Goal: Information Seeking & Learning: Learn about a topic

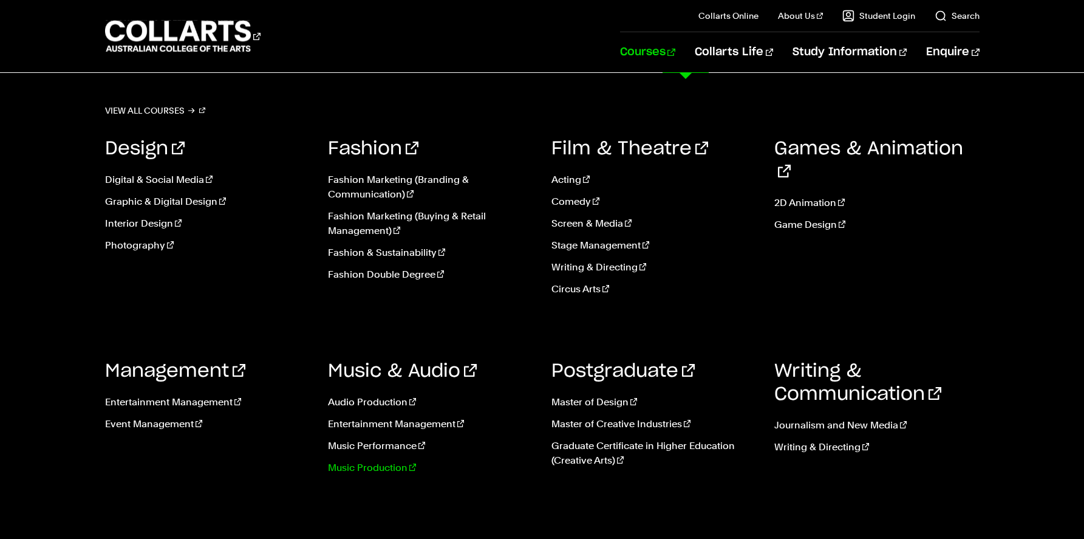
click at [377, 467] on link "Music Production" at bounding box center [430, 468] width 205 height 15
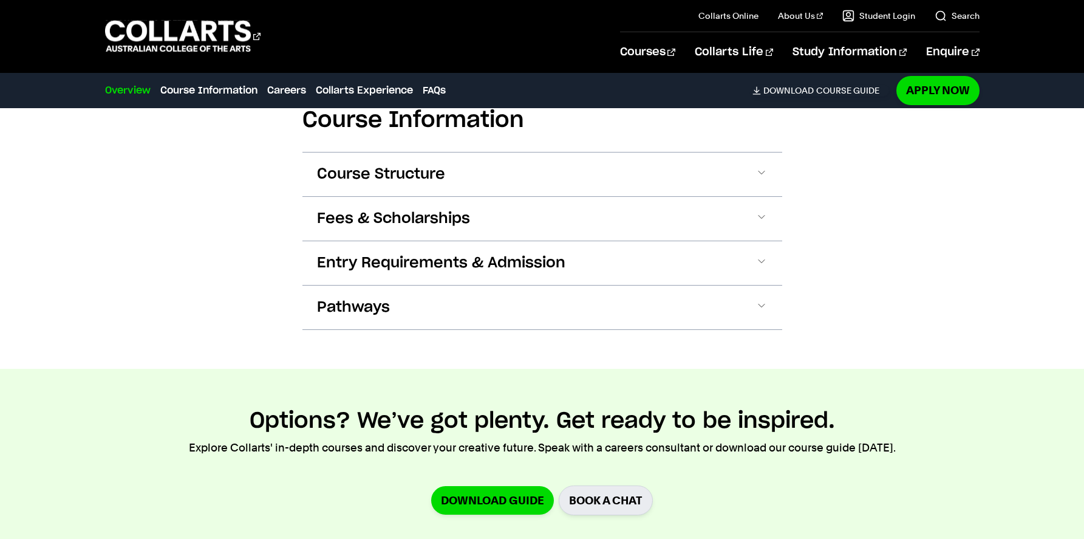
scroll to position [1338, 0]
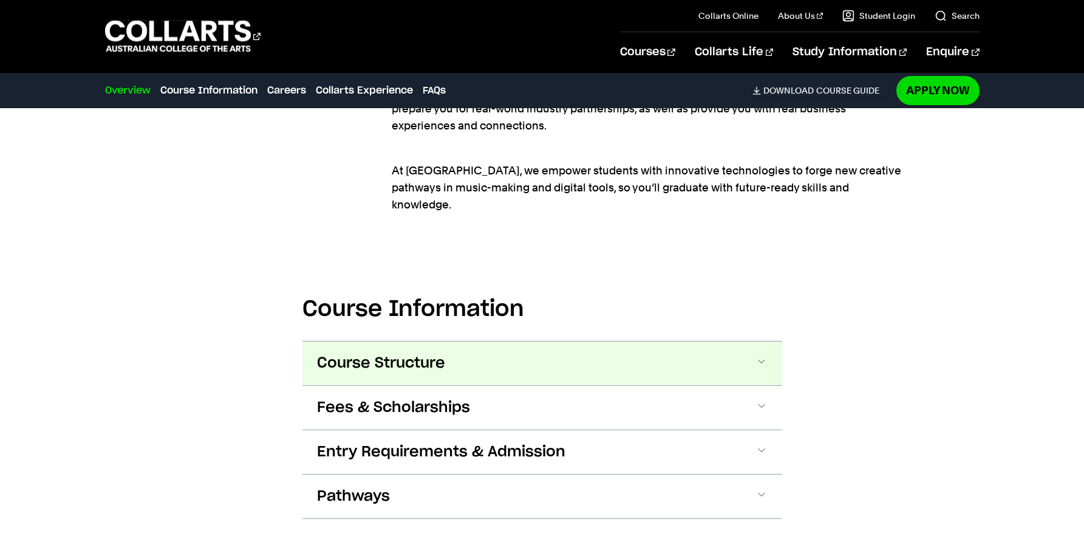
click at [422, 354] on span "Course Structure" at bounding box center [381, 363] width 128 height 19
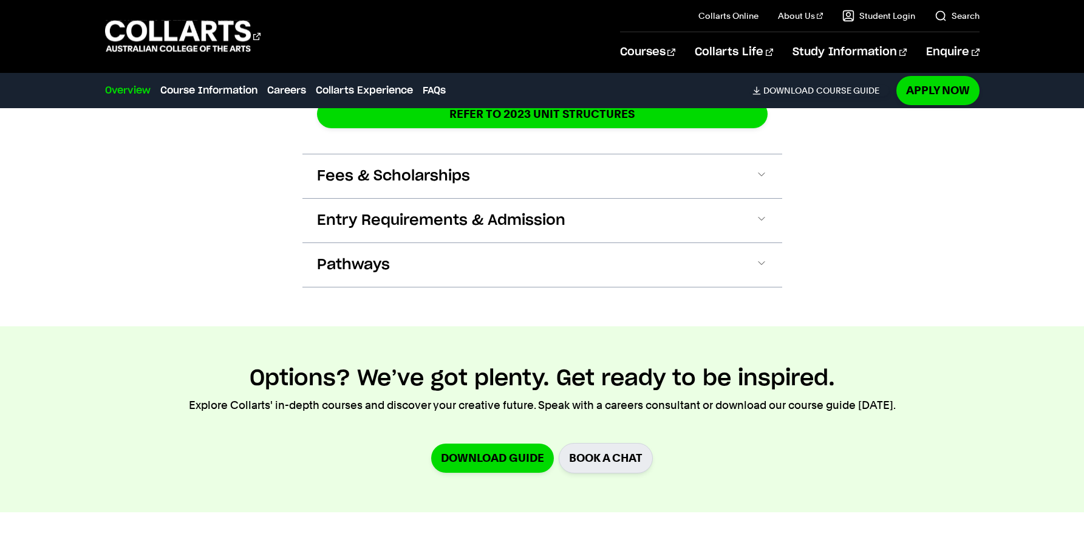
scroll to position [2646, 0]
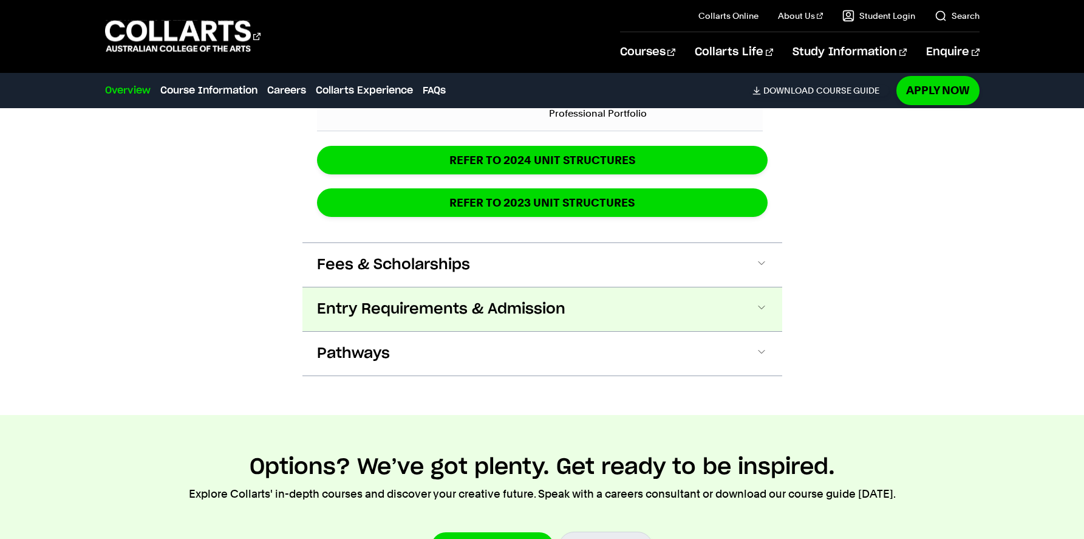
click at [530, 300] on span "Entry Requirements & Admission" at bounding box center [441, 309] width 248 height 19
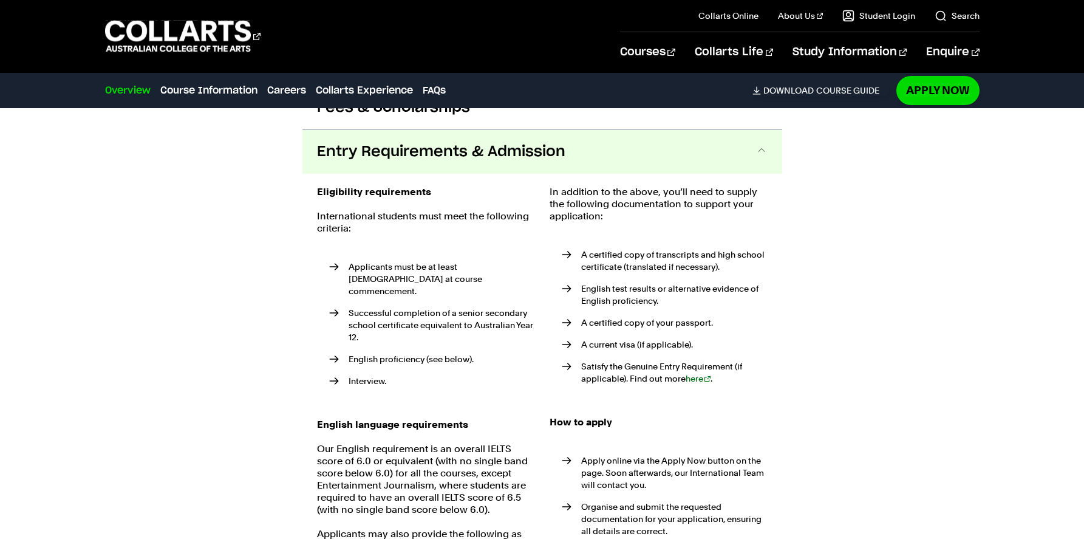
scroll to position [2804, 0]
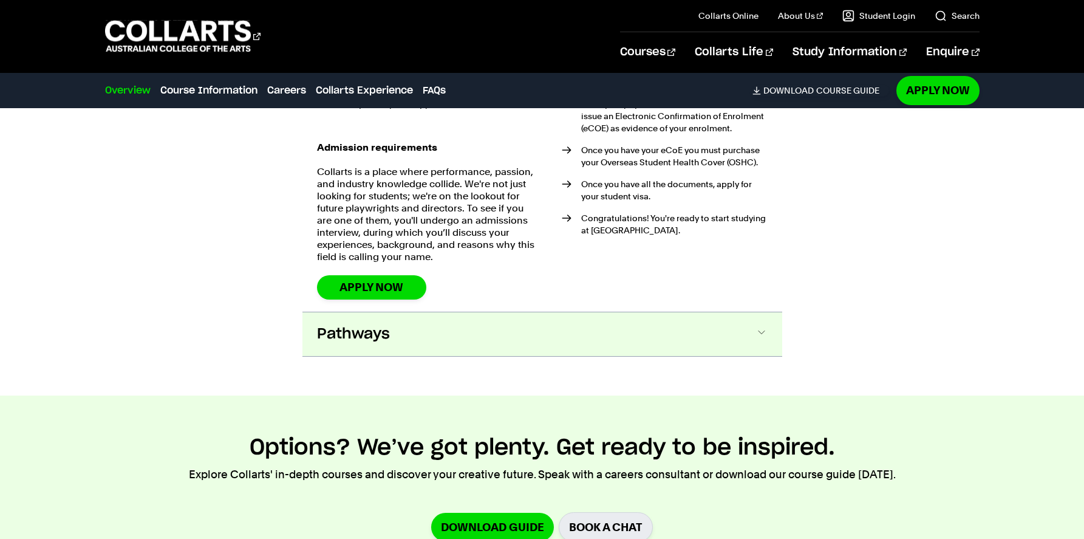
click at [455, 319] on button "Pathways" at bounding box center [543, 334] width 480 height 44
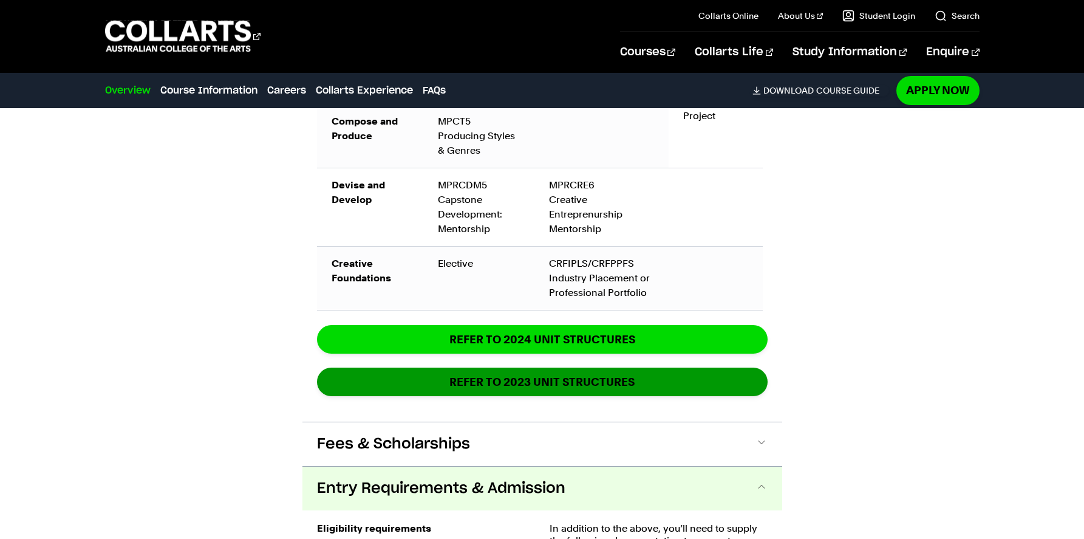
scroll to position [2375, 0]
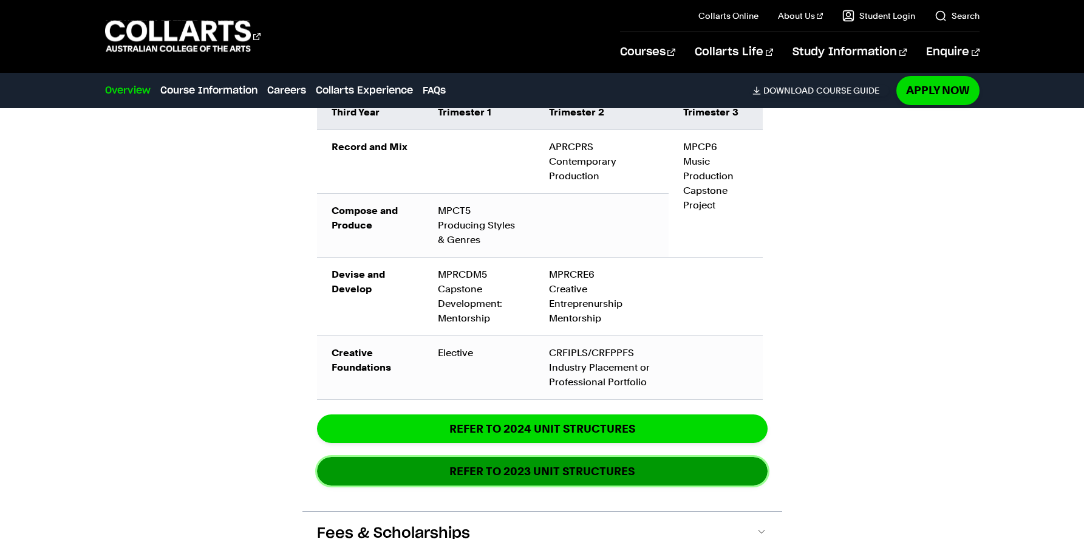
click at [566, 464] on strong "REFER TO 2023 UNIT STRUCTURES" at bounding box center [542, 471] width 185 height 14
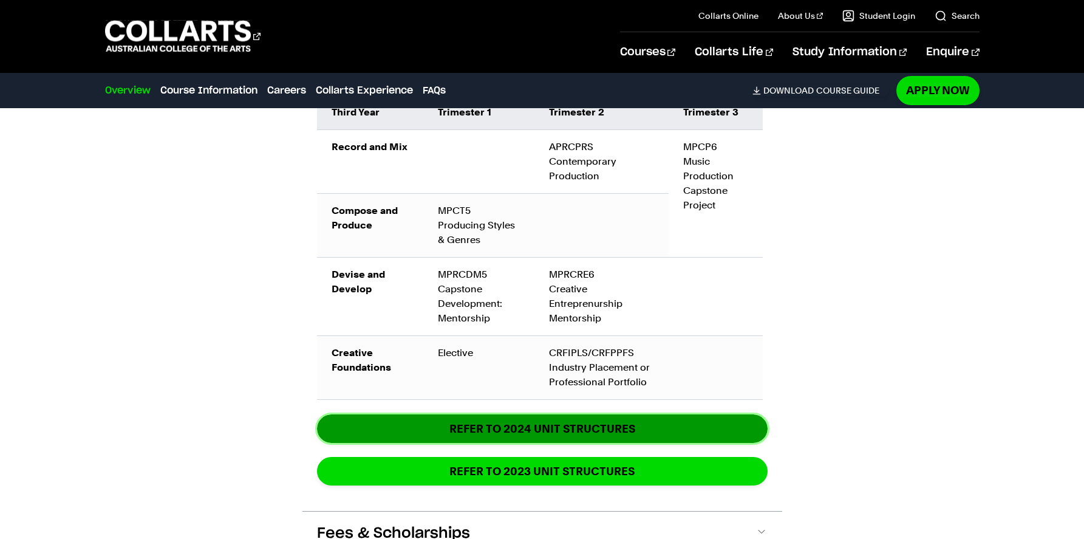
click at [557, 414] on link "REFER TO 2024 unit structures" at bounding box center [542, 428] width 451 height 29
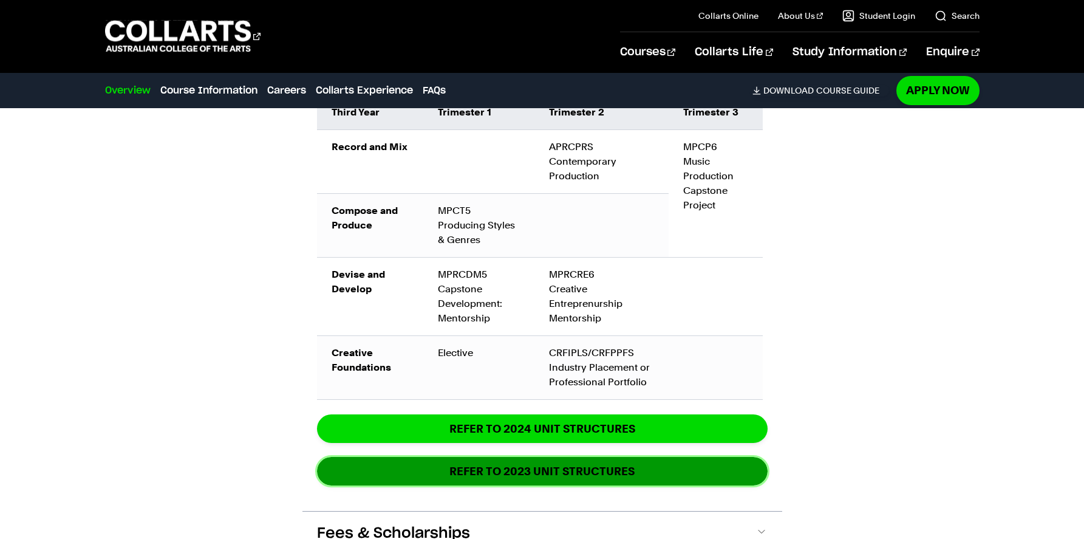
click at [599, 464] on strong "REFER TO 2023 UNIT STRUCTURES" at bounding box center [542, 471] width 185 height 14
click at [572, 464] on strong "REFER TO 2023 UNIT STRUCTURES" at bounding box center [542, 471] width 185 height 14
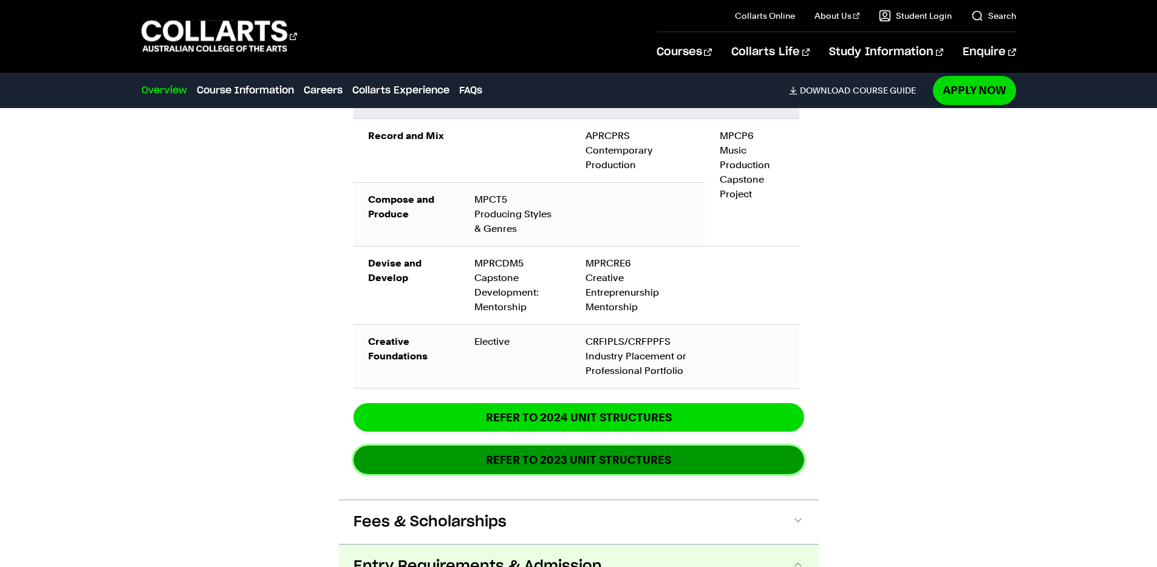
scroll to position [2387, 0]
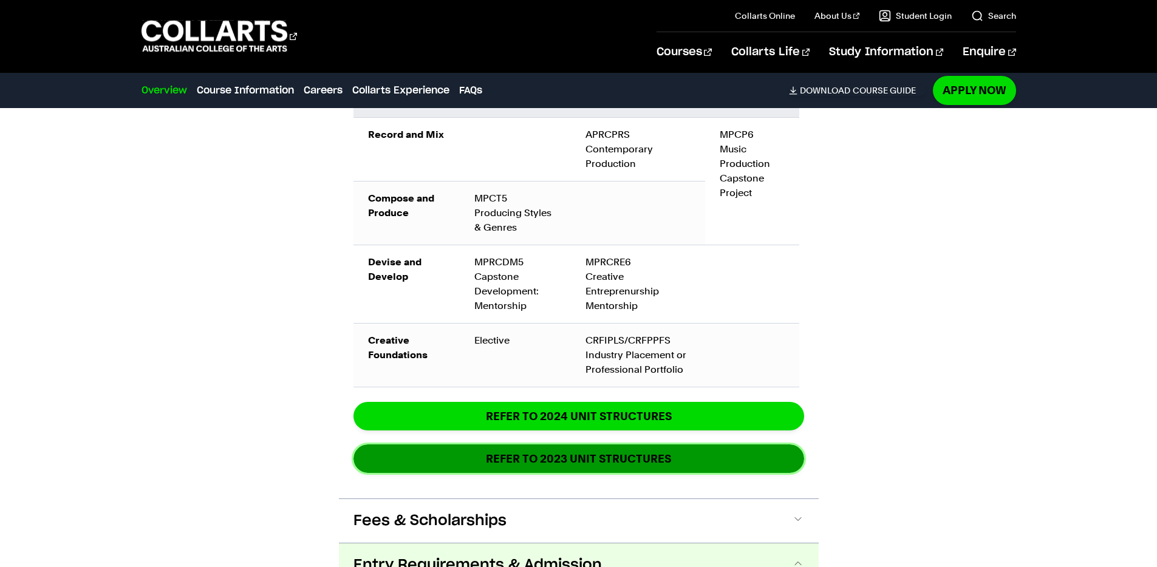
click at [584, 452] on strong "REFER TO 2023 UNIT STRUCTURES" at bounding box center [578, 459] width 185 height 14
